Goal: Transaction & Acquisition: Book appointment/travel/reservation

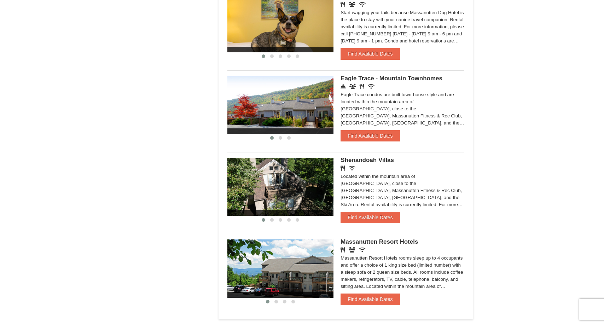
scroll to position [447, 0]
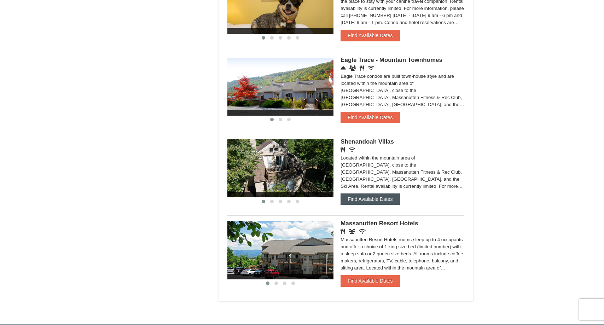
click at [358, 198] on button "Find Available Dates" at bounding box center [369, 198] width 59 height 11
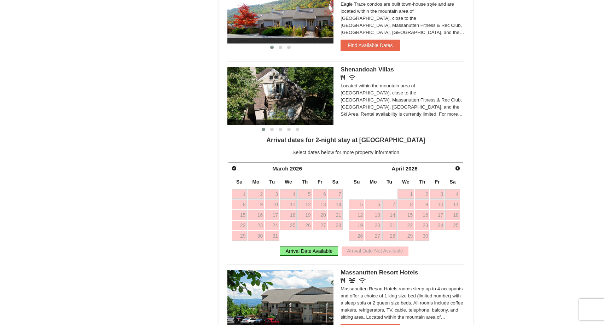
scroll to position [523, 0]
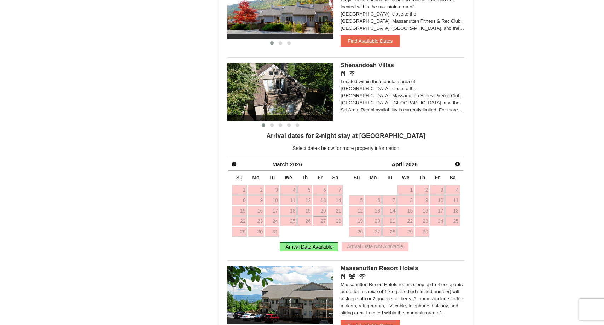
click at [323, 247] on div "Arrival Date Available" at bounding box center [309, 246] width 58 height 9
click at [230, 159] on link "Prev" at bounding box center [234, 164] width 11 height 11
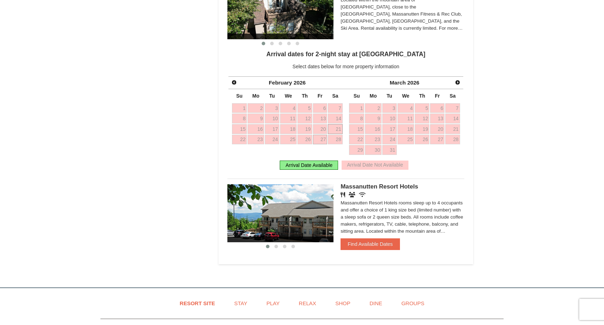
scroll to position [606, 0]
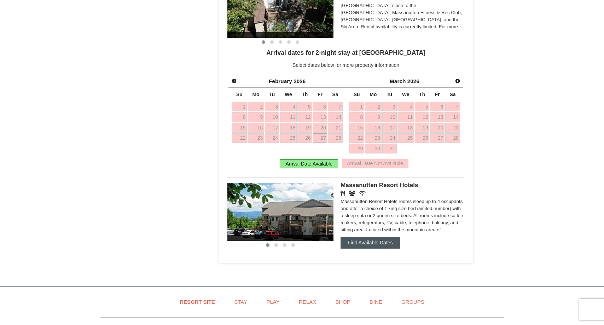
click at [353, 239] on button "Find Available Dates" at bounding box center [369, 242] width 59 height 11
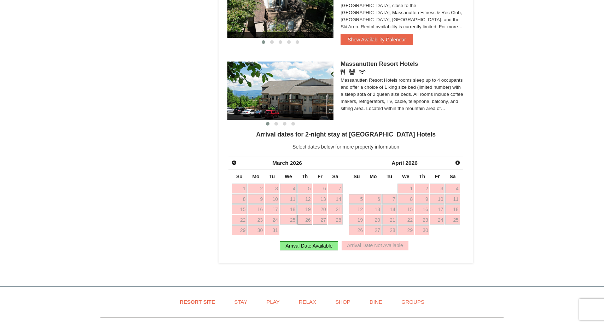
click at [304, 219] on link "26" at bounding box center [304, 220] width 14 height 10
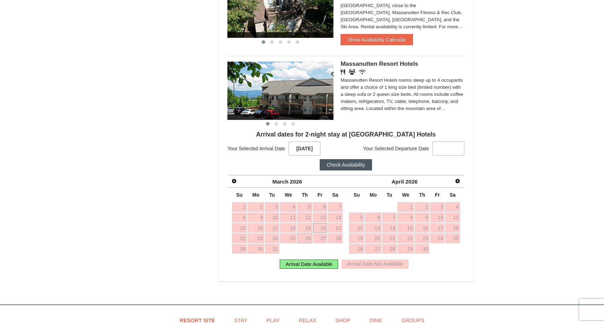
click at [316, 225] on link "20" at bounding box center [320, 228] width 14 height 10
click at [276, 246] on link "31" at bounding box center [272, 249] width 14 height 10
click at [346, 168] on button "Check Availability" at bounding box center [345, 164] width 53 height 11
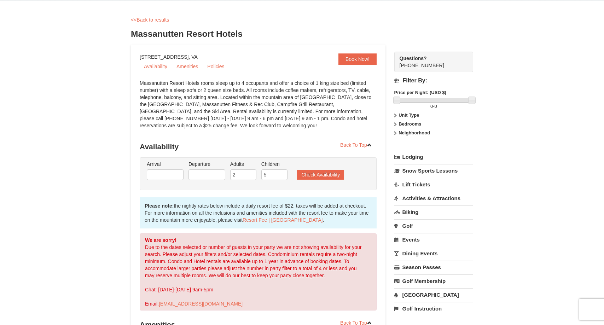
scroll to position [24, 0]
